Goal: Information Seeking & Learning: Learn about a topic

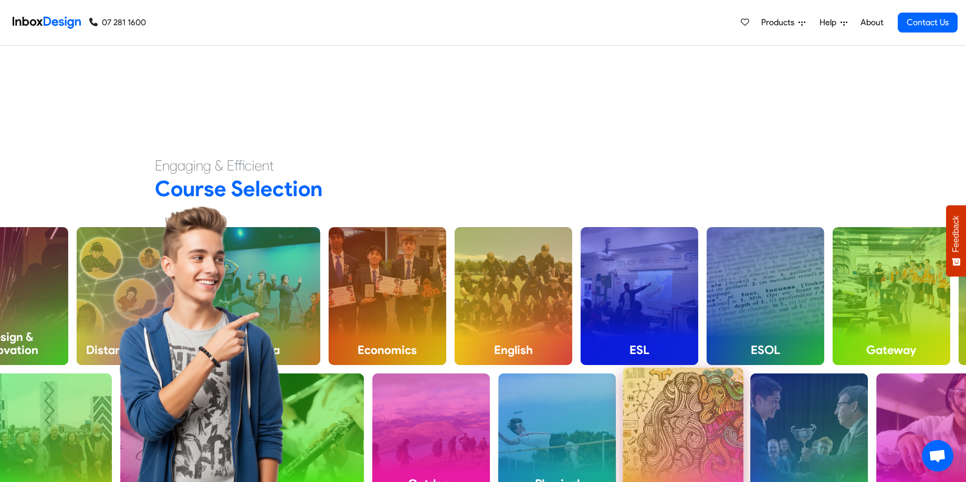
scroll to position [511, 0]
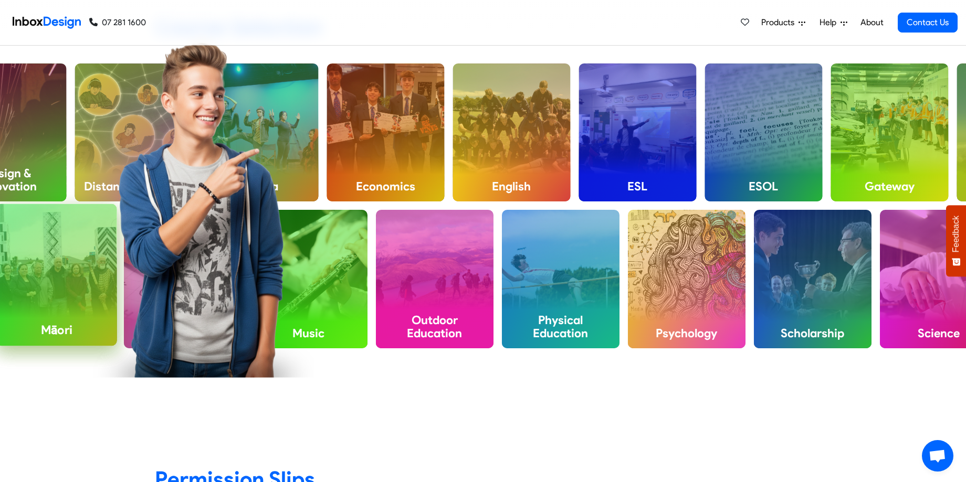
click at [91, 300] on div "Māori" at bounding box center [56, 275] width 121 height 142
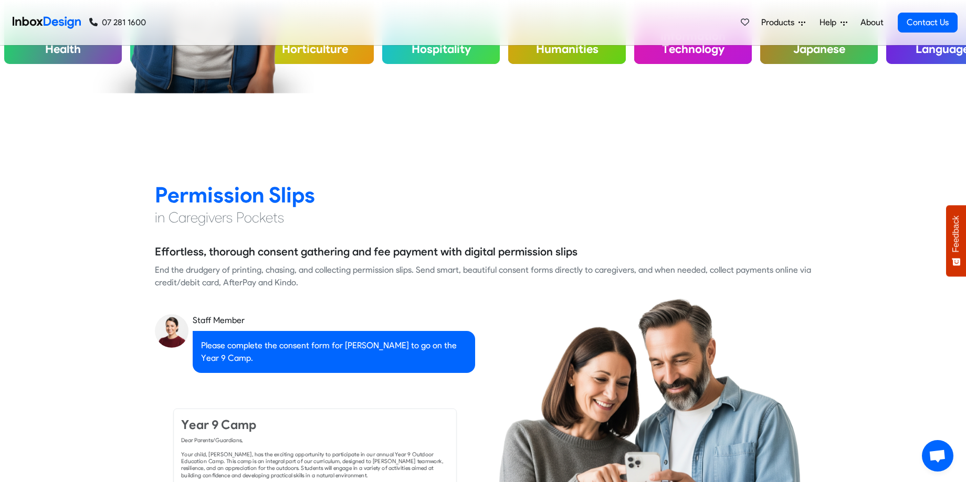
scroll to position [1042, 0]
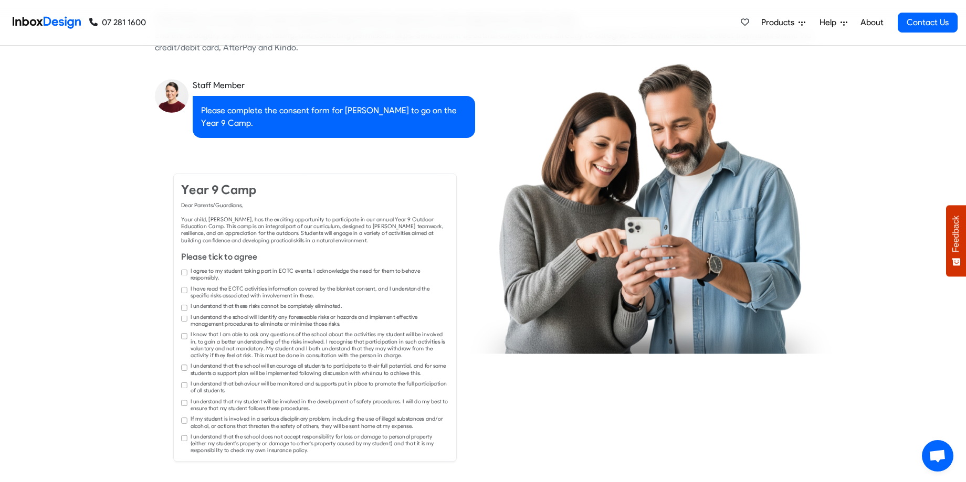
checkbox input "true"
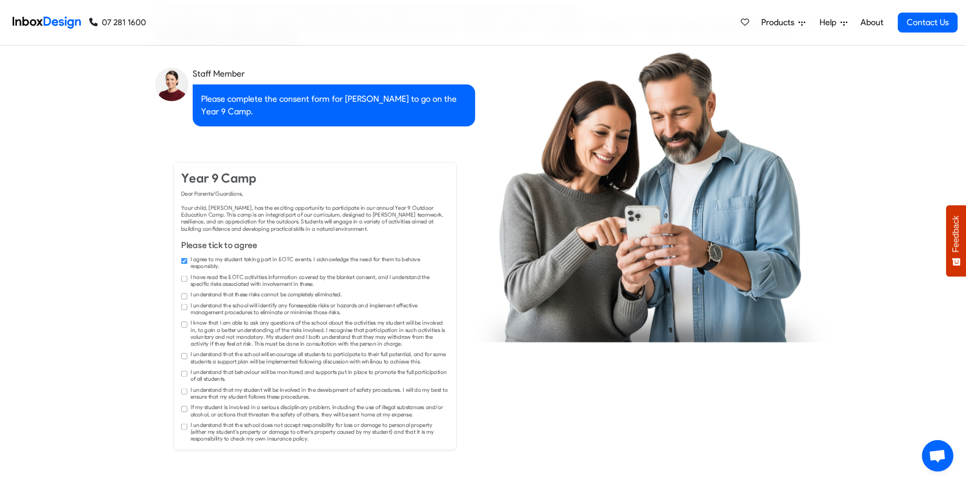
checkbox input "true"
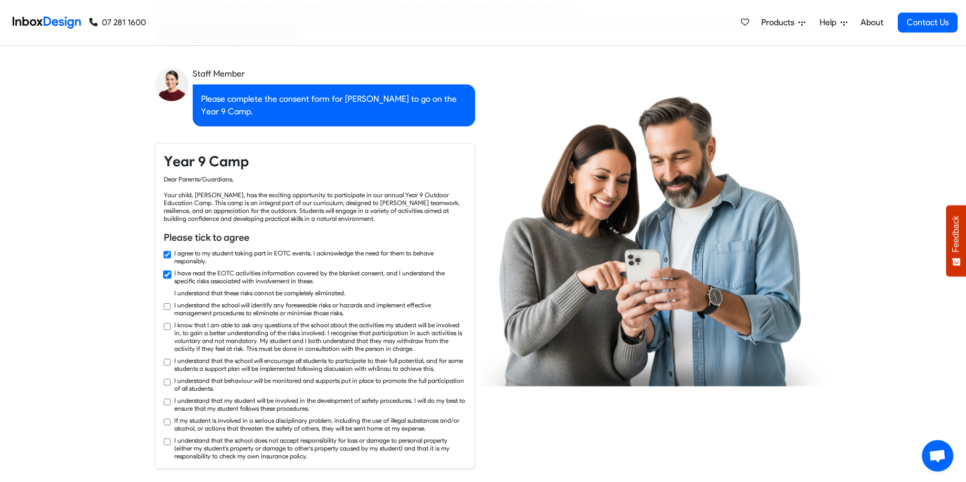
checkbox input "true"
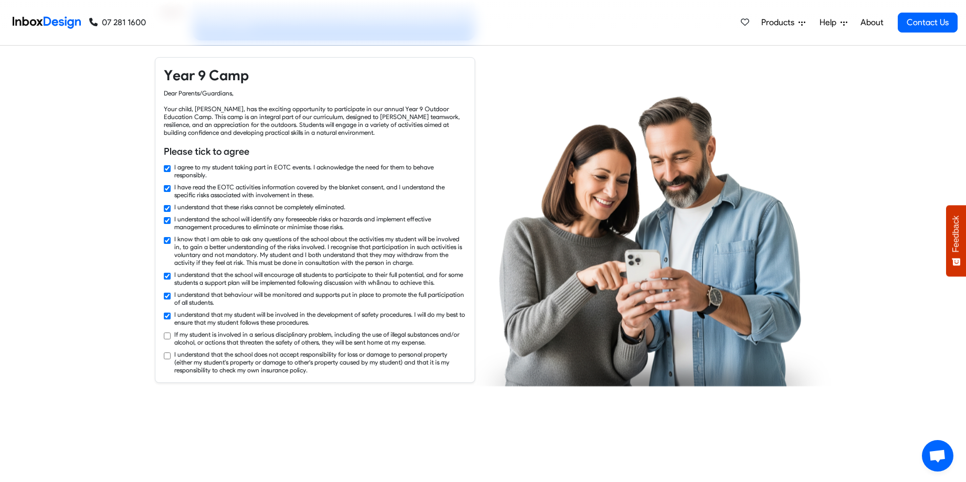
checkbox input "true"
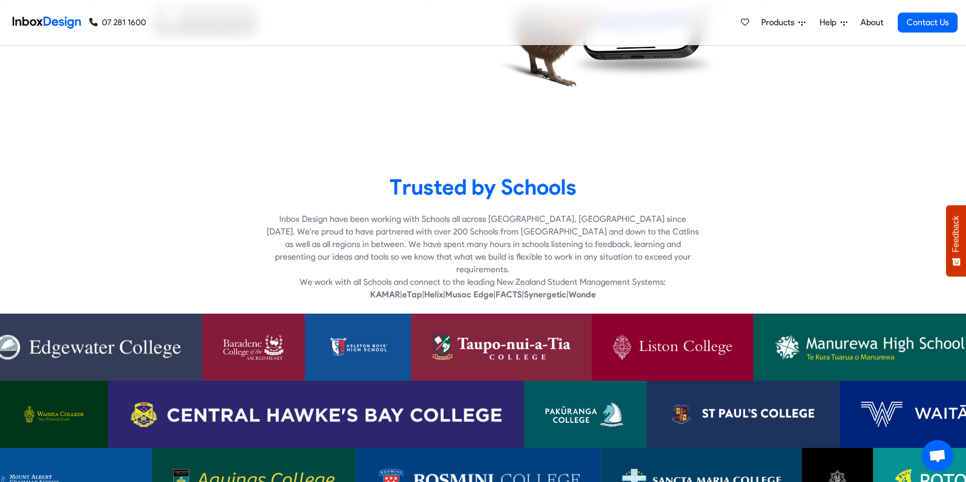
scroll to position [2235, 0]
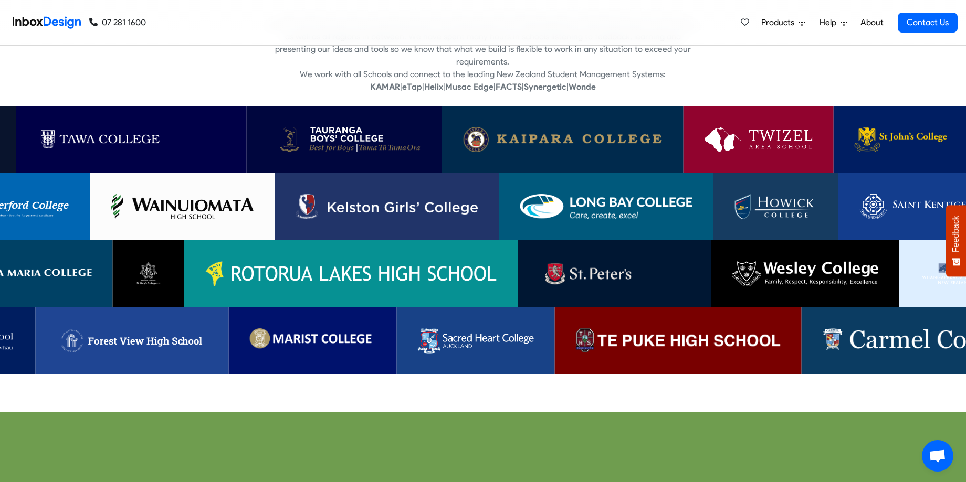
click at [931, 261] on img at bounding box center [954, 273] width 68 height 25
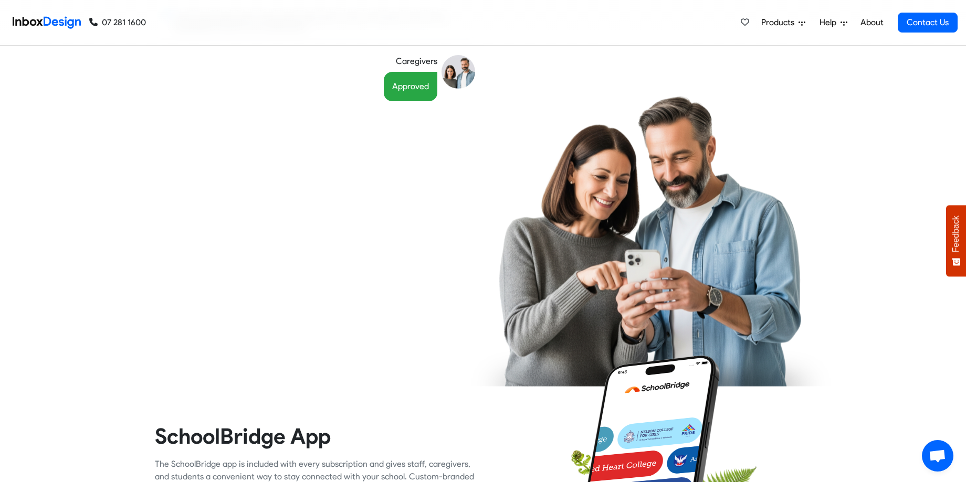
scroll to position [1137, 0]
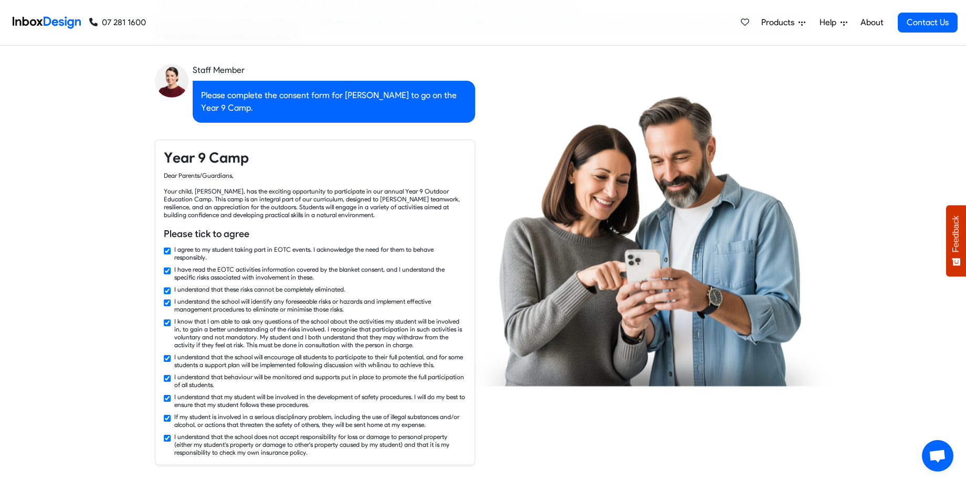
checkbox input "false"
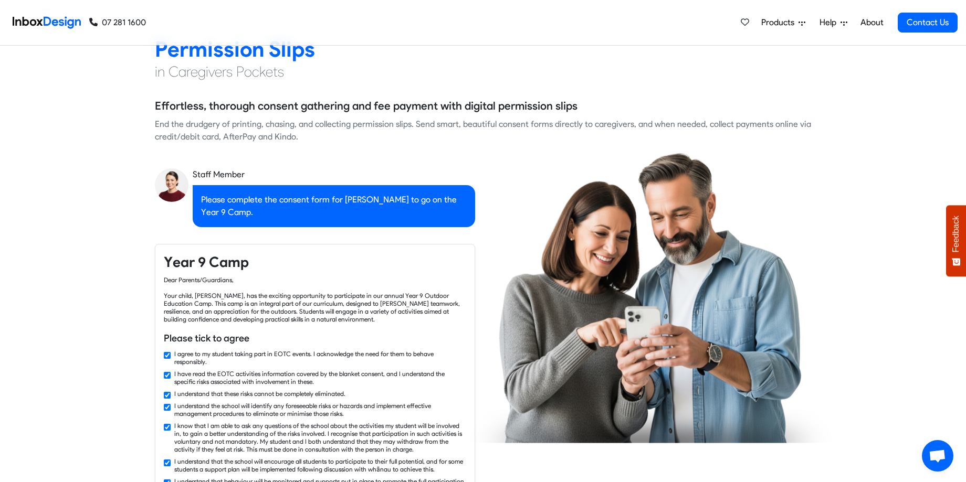
checkbox input "false"
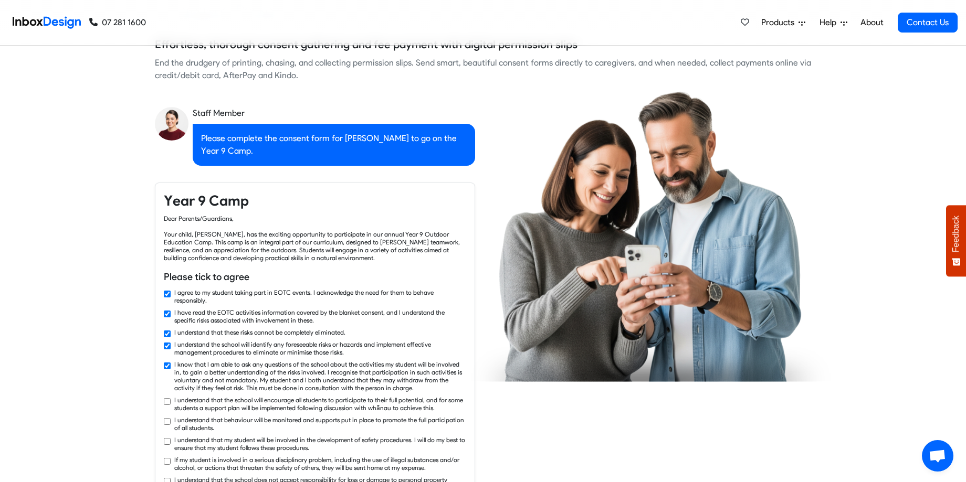
checkbox input "true"
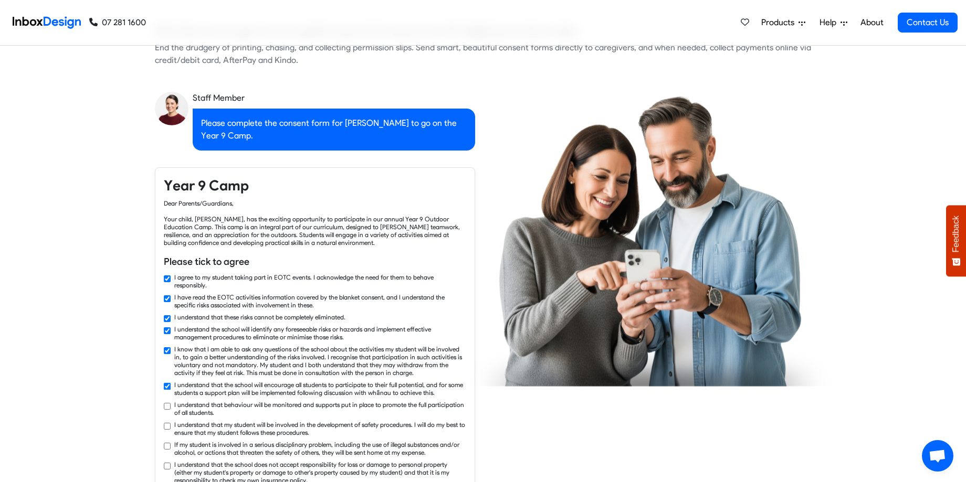
checkbox input "true"
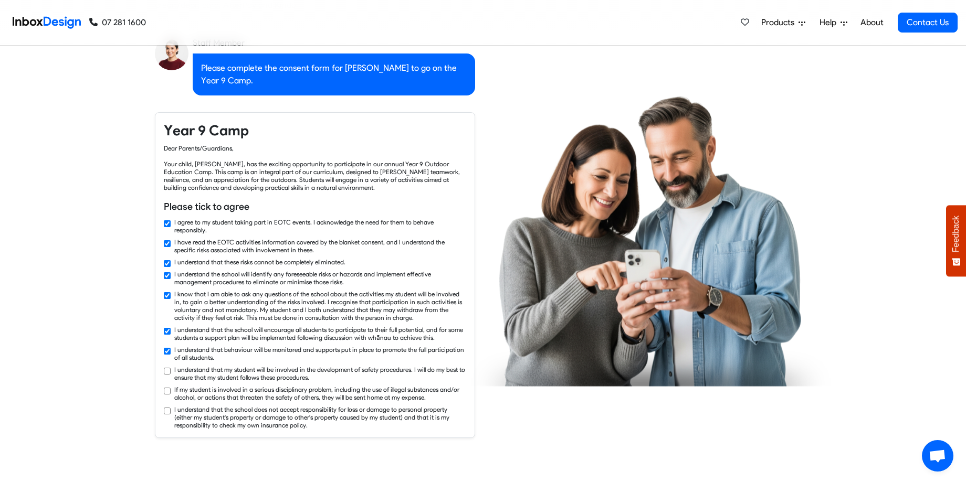
checkbox input "true"
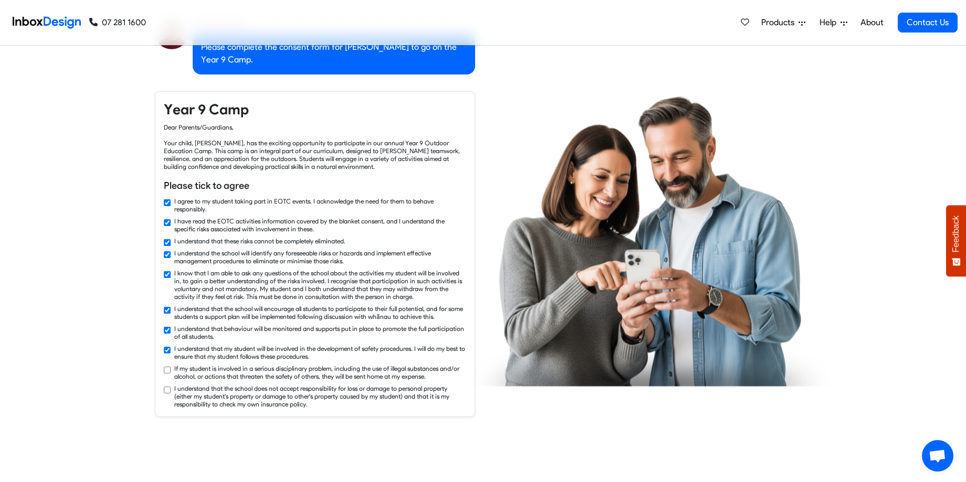
scroll to position [1107, 0]
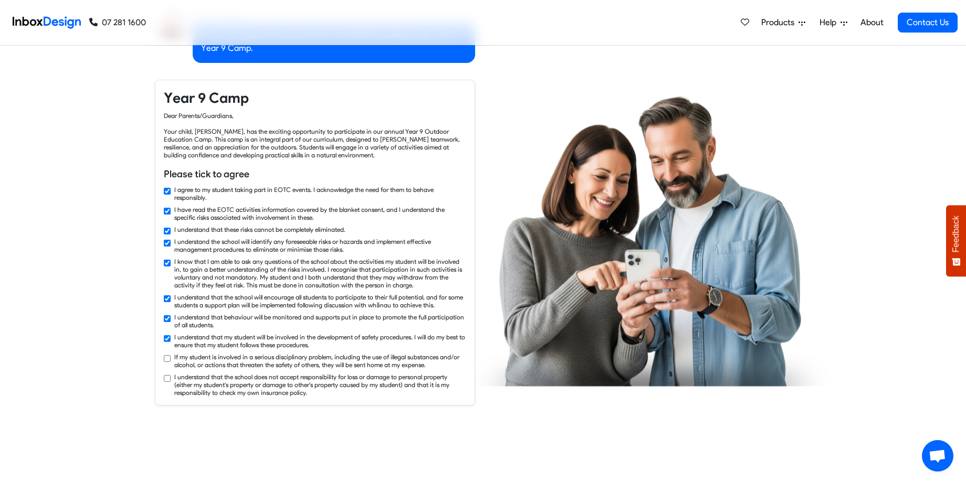
checkbox input "true"
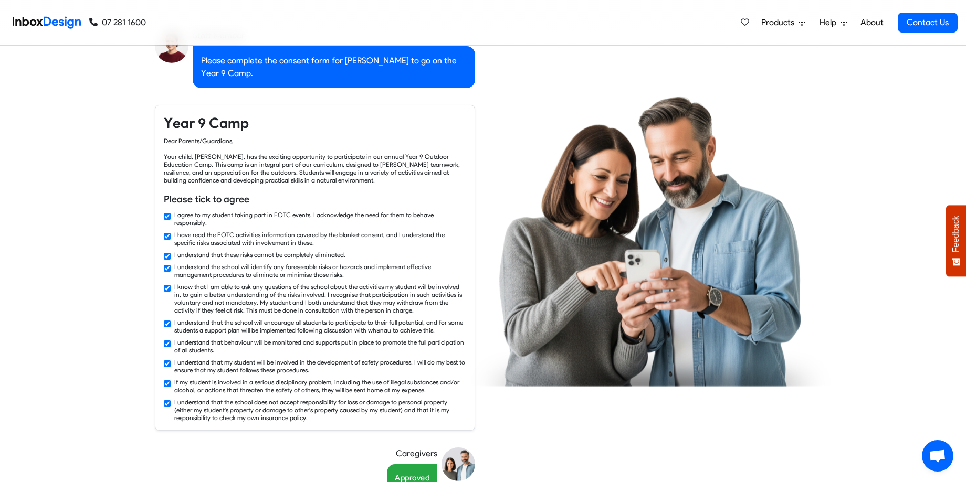
checkbox input "false"
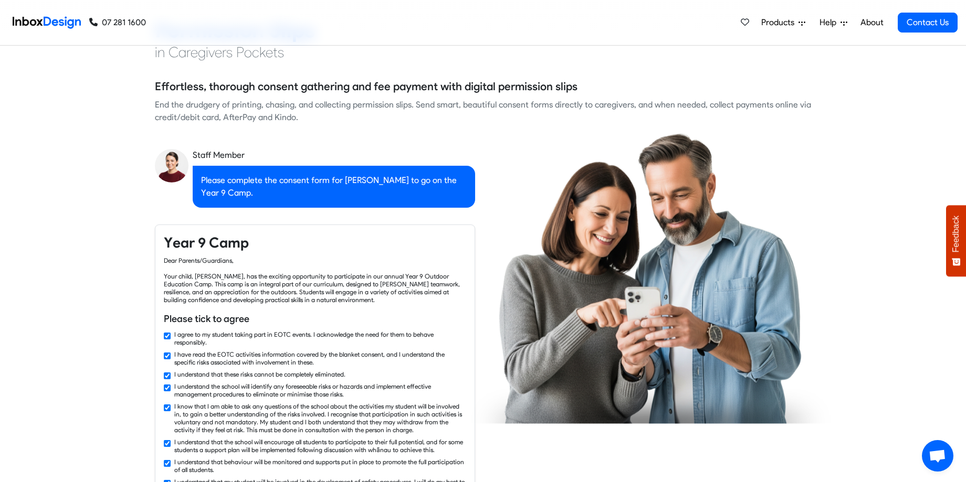
scroll to position [935, 0]
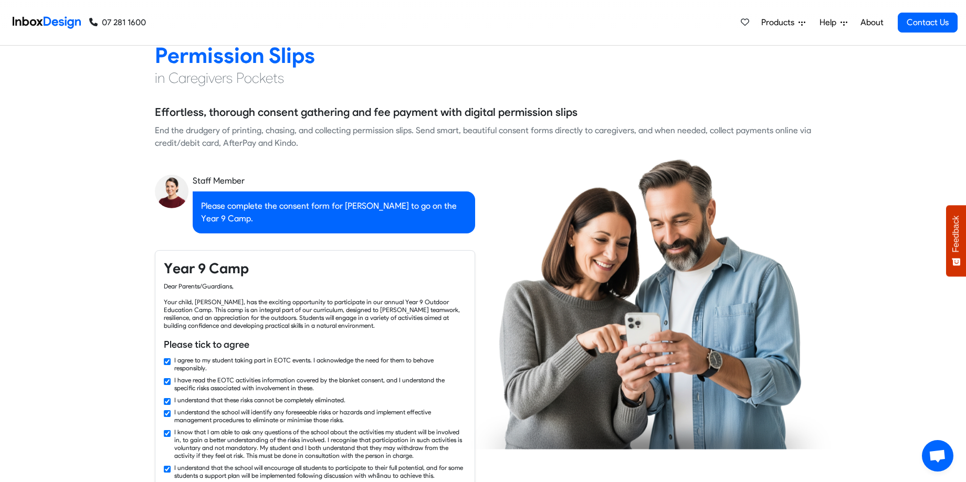
checkbox input "false"
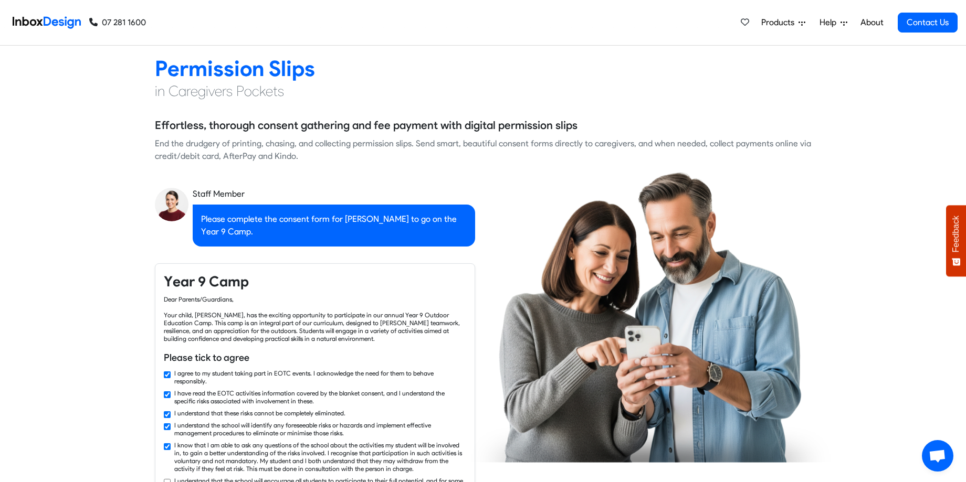
checkbox input "false"
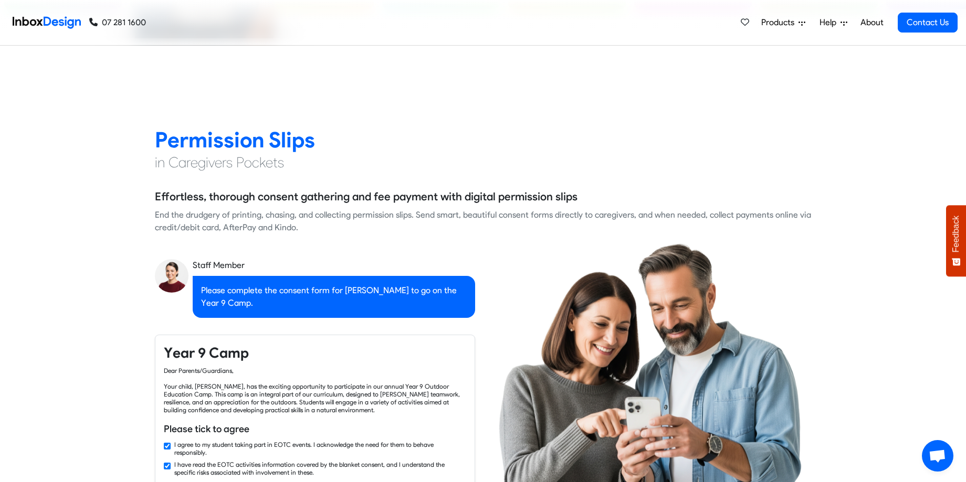
checkbox input "false"
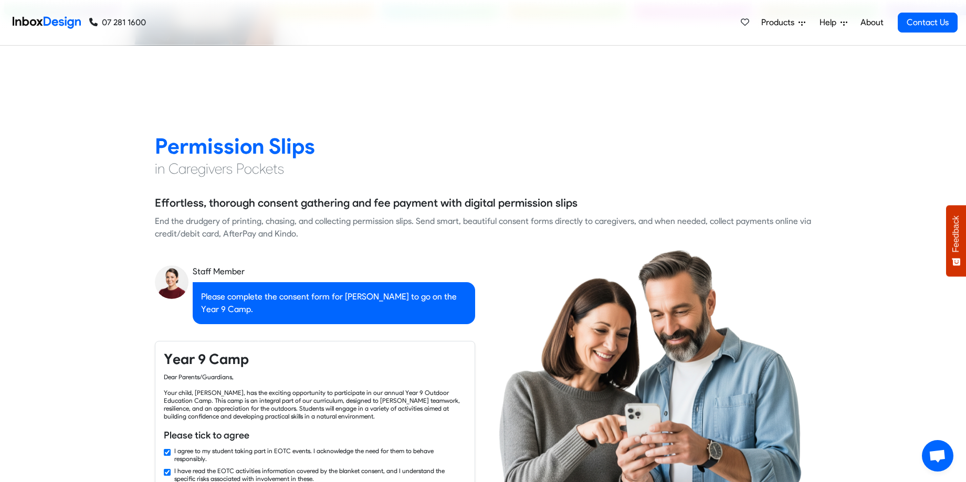
checkbox input "false"
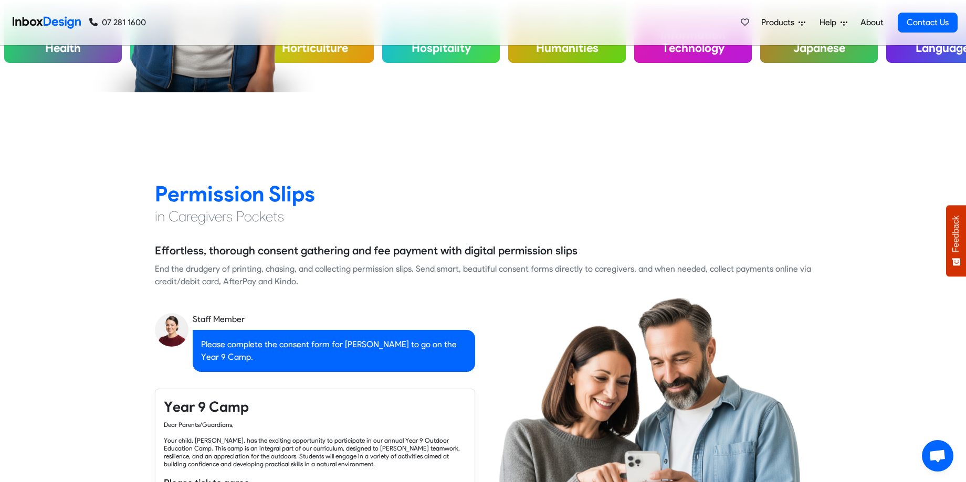
checkbox input "false"
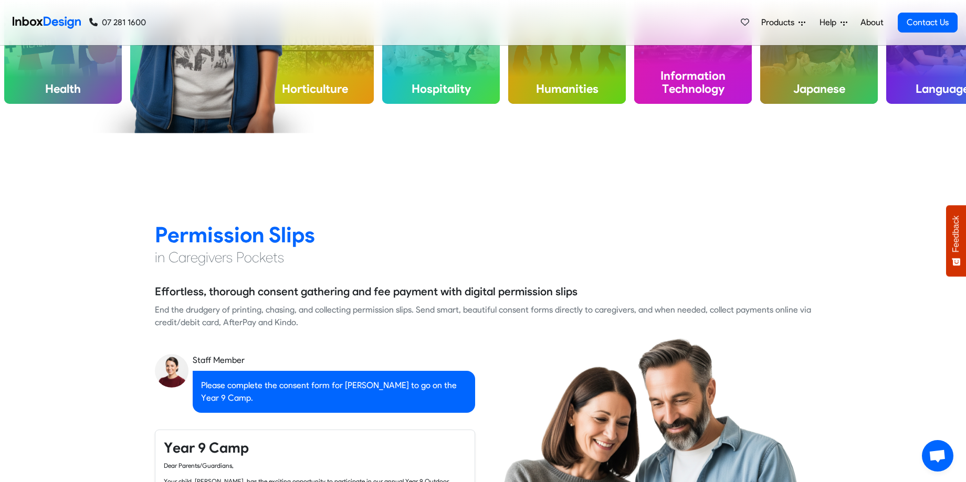
checkbox input "false"
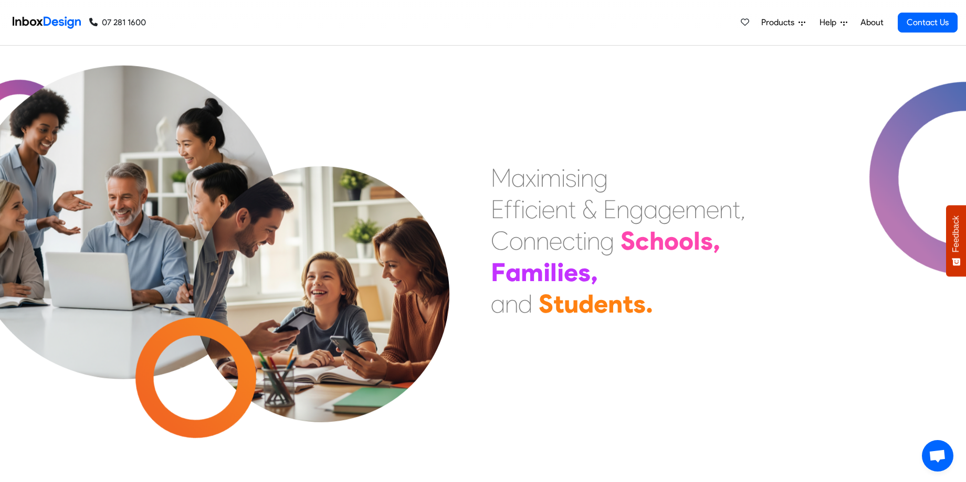
scroll to position [0, 0]
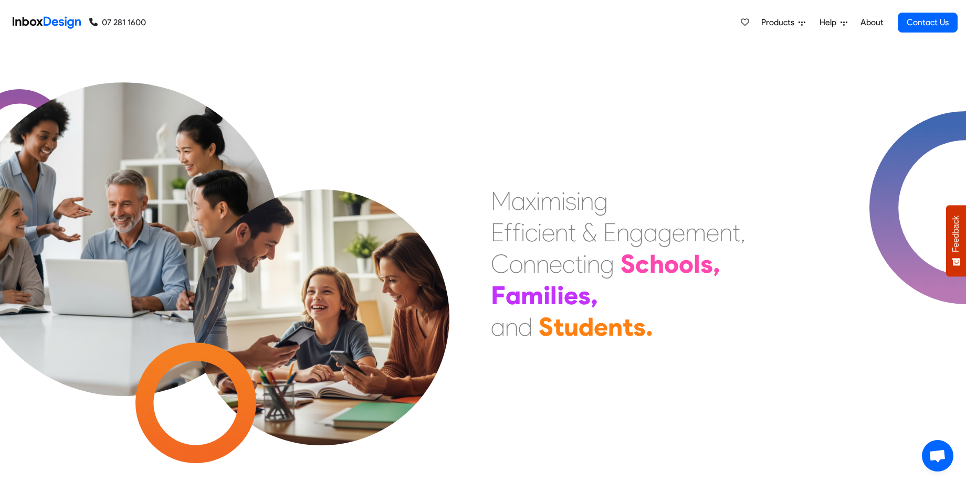
click at [773, 20] on span "Products" at bounding box center [779, 22] width 37 height 13
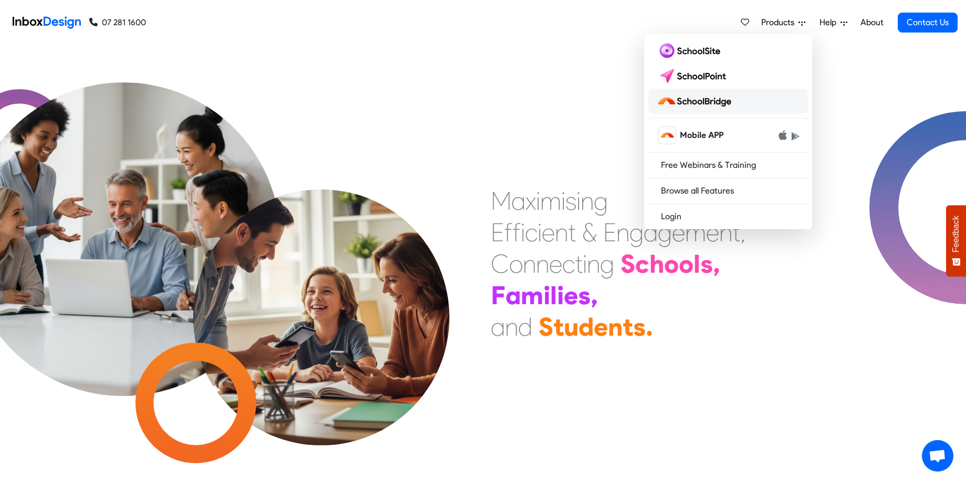
click at [697, 101] on img at bounding box center [696, 101] width 79 height 17
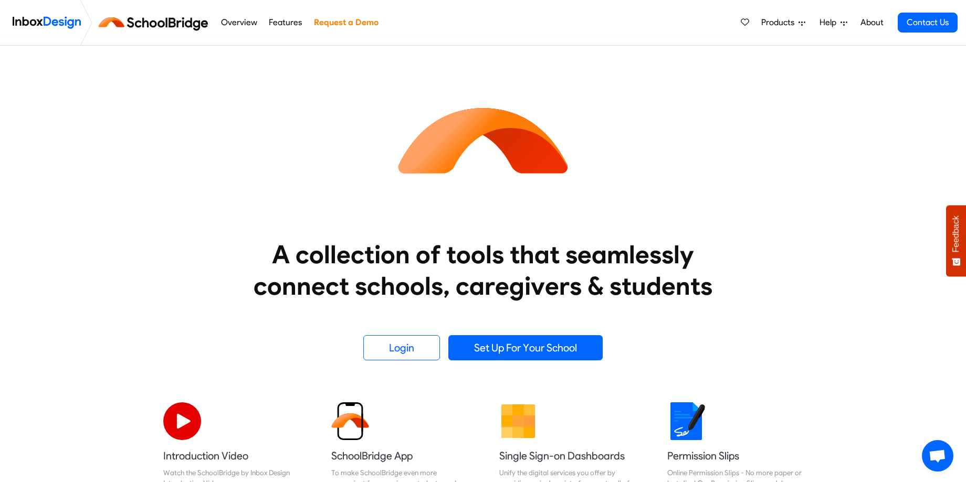
click at [280, 19] on link "Features" at bounding box center [285, 22] width 39 height 21
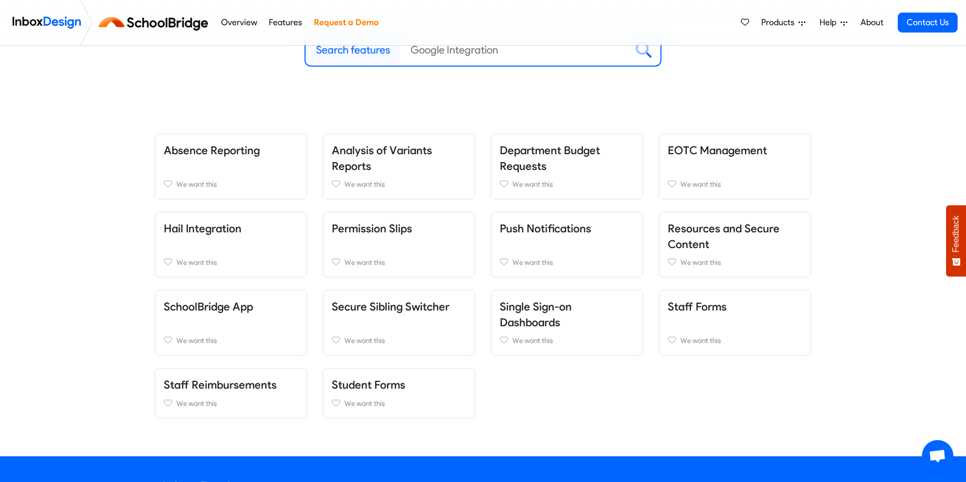
scroll to position [166, 0]
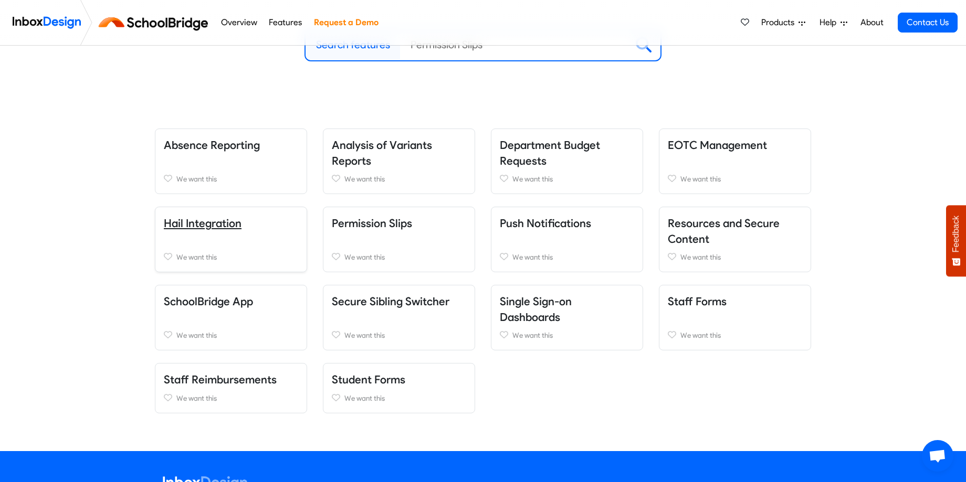
click at [208, 225] on link "Hail Integration" at bounding box center [203, 223] width 78 height 13
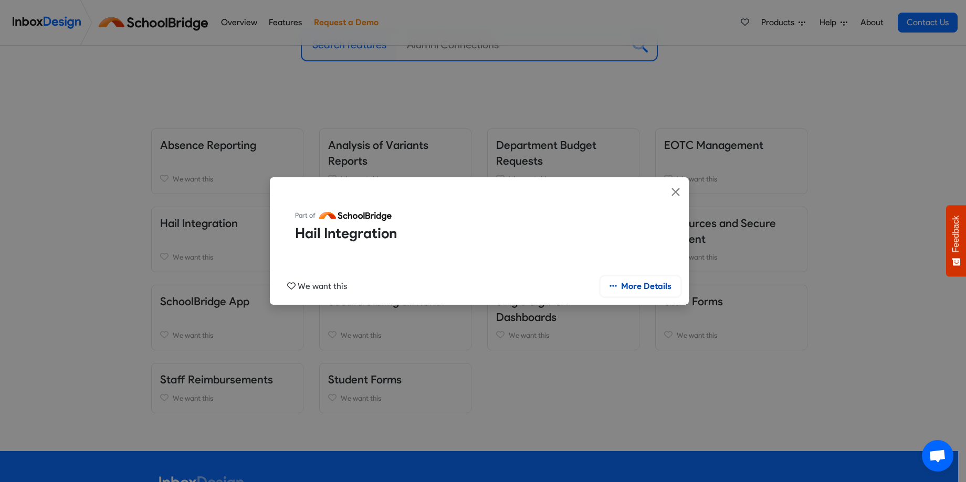
click at [659, 286] on link "More Details" at bounding box center [641, 287] width 80 height 20
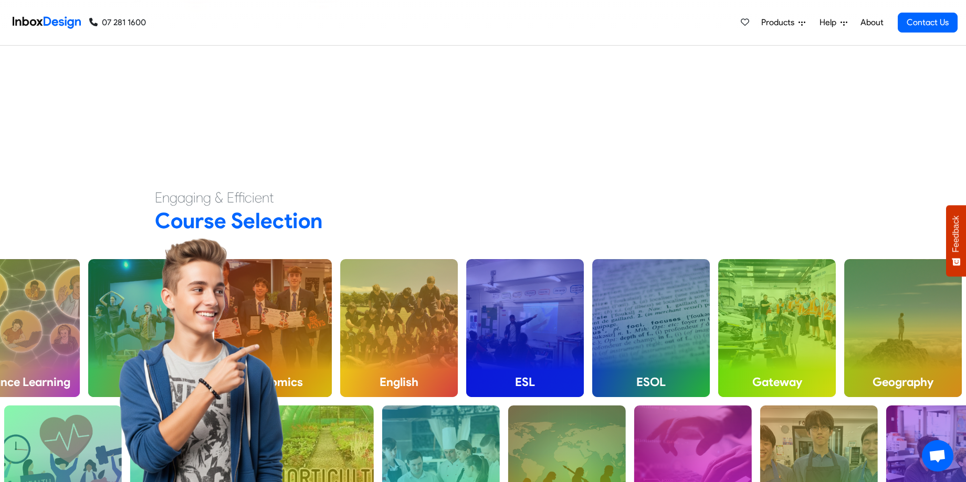
scroll to position [777, 0]
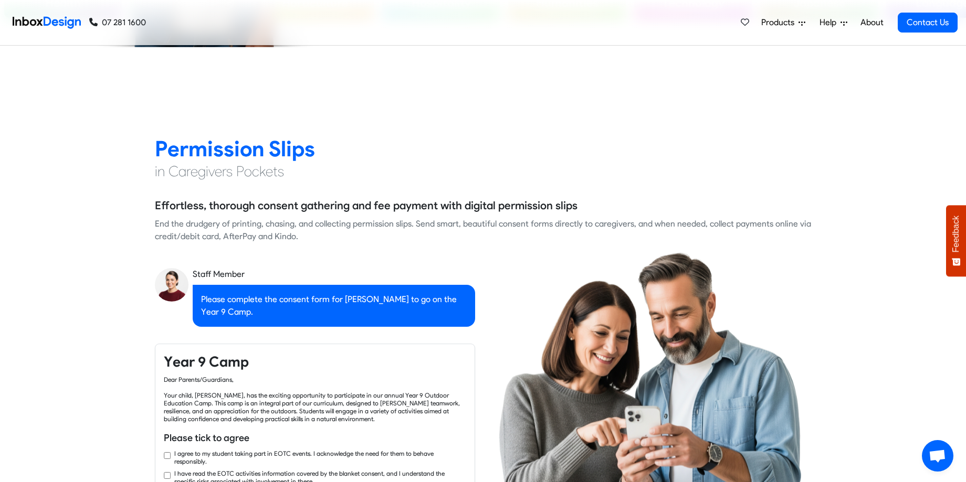
checkbox input "true"
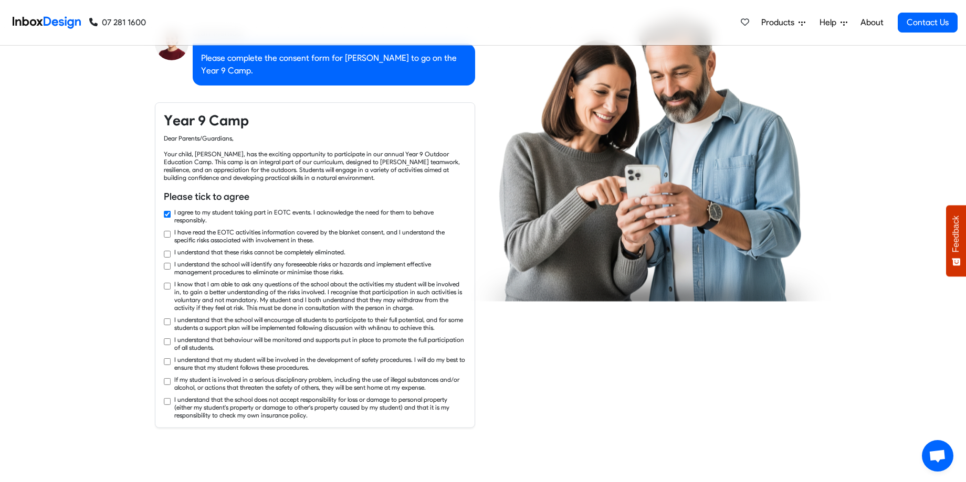
checkbox input "true"
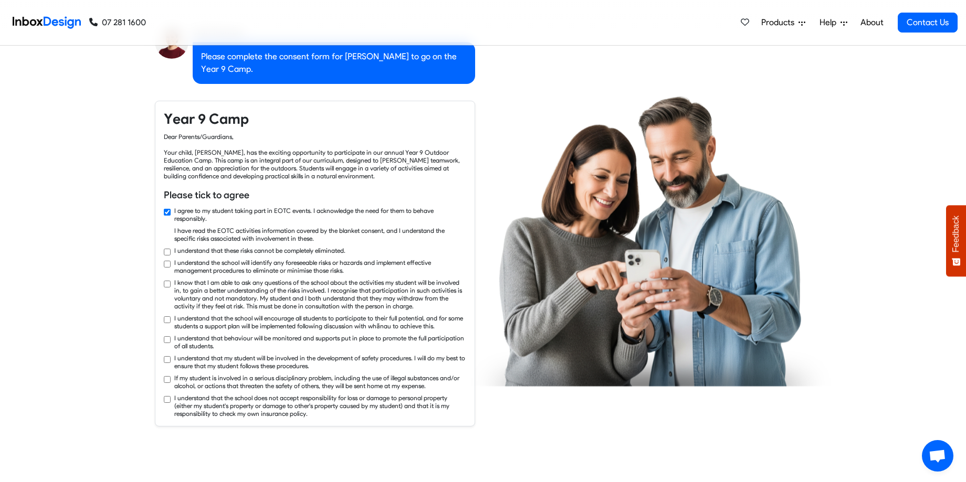
checkbox input "true"
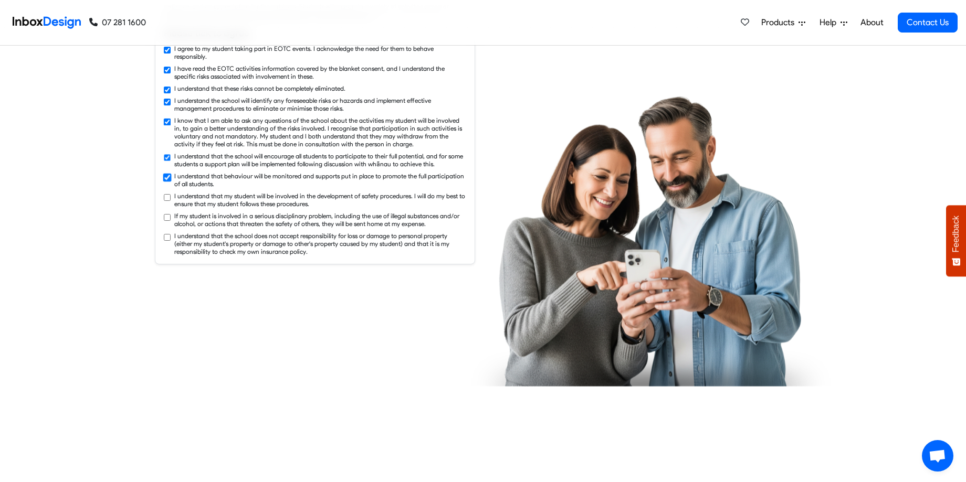
checkbox input "true"
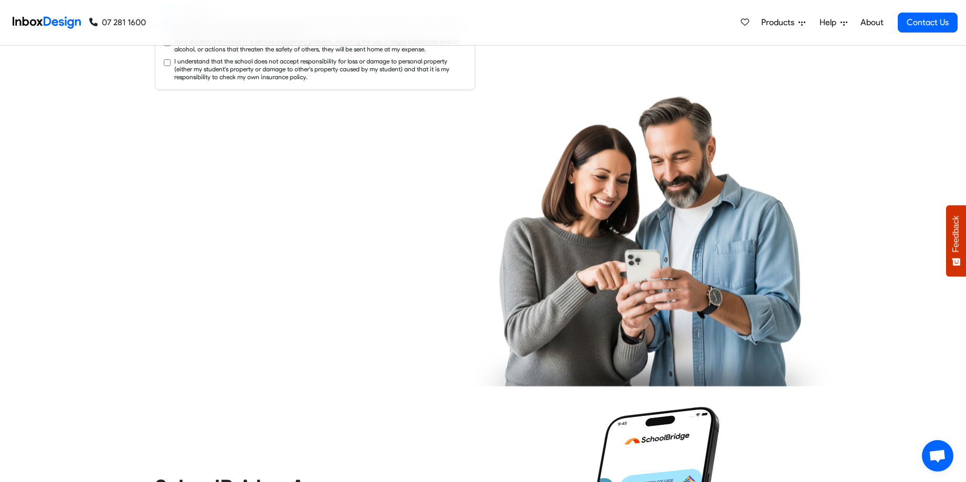
checkbox input "true"
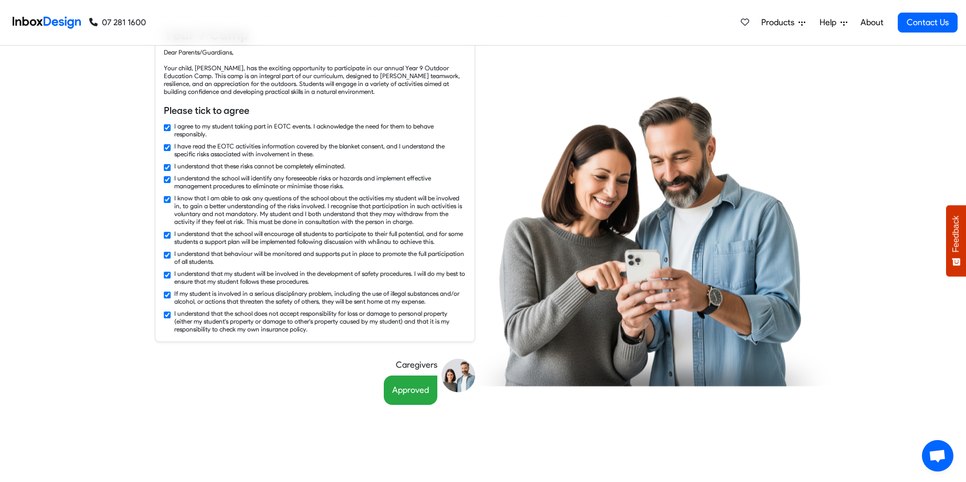
scroll to position [939, 0]
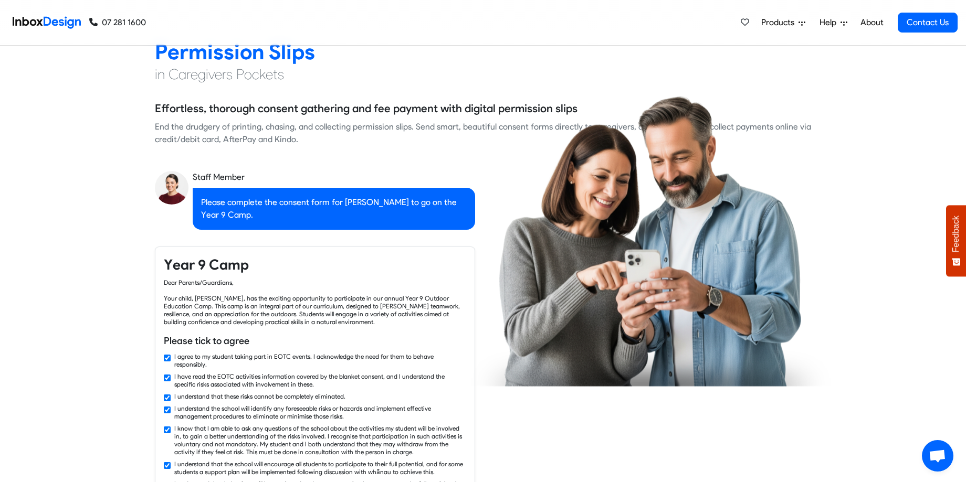
checkbox input "false"
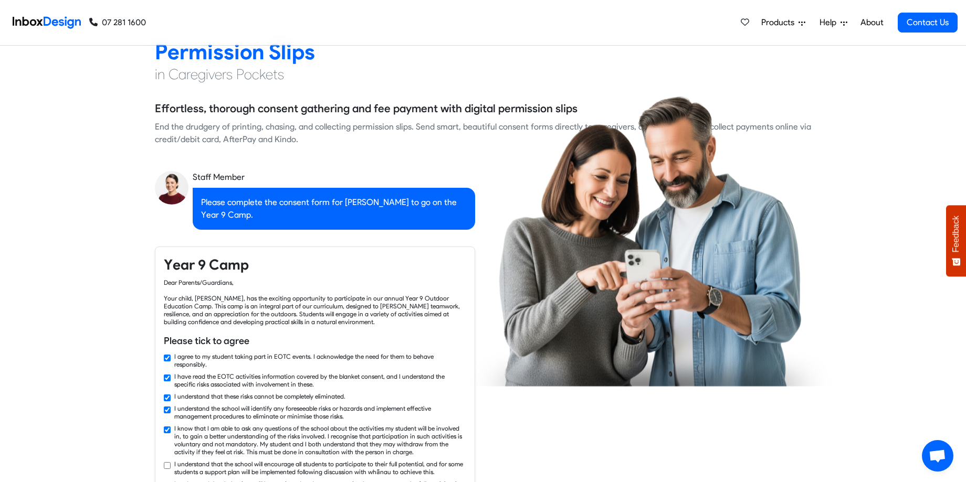
checkbox input "false"
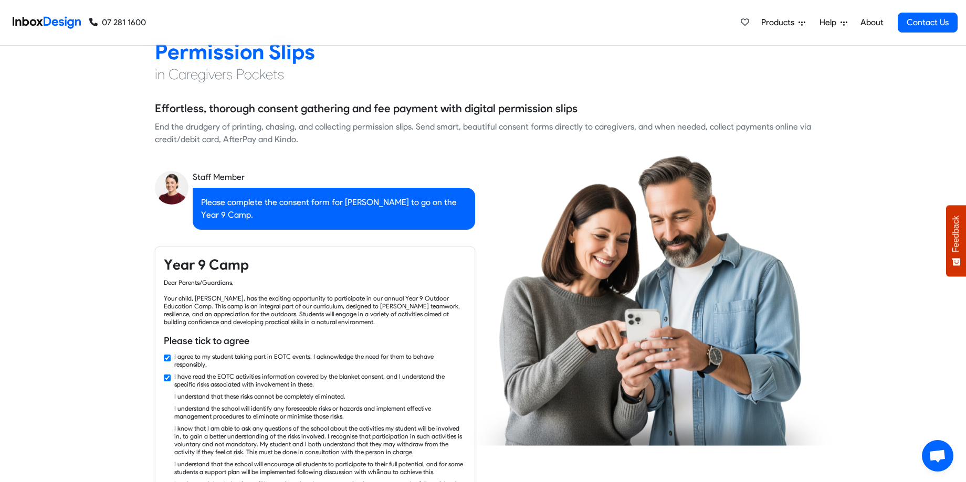
checkbox input "false"
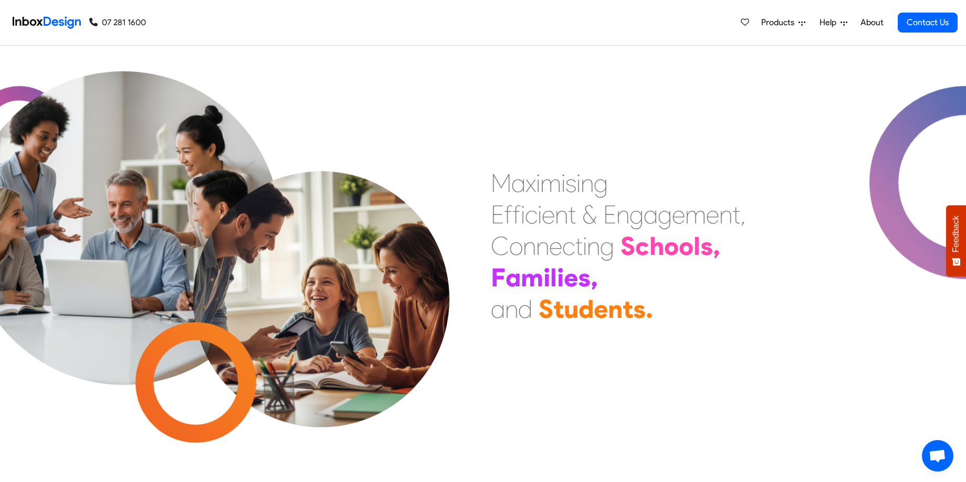
checkbox input "false"
